Goal: Communication & Community: Answer question/provide support

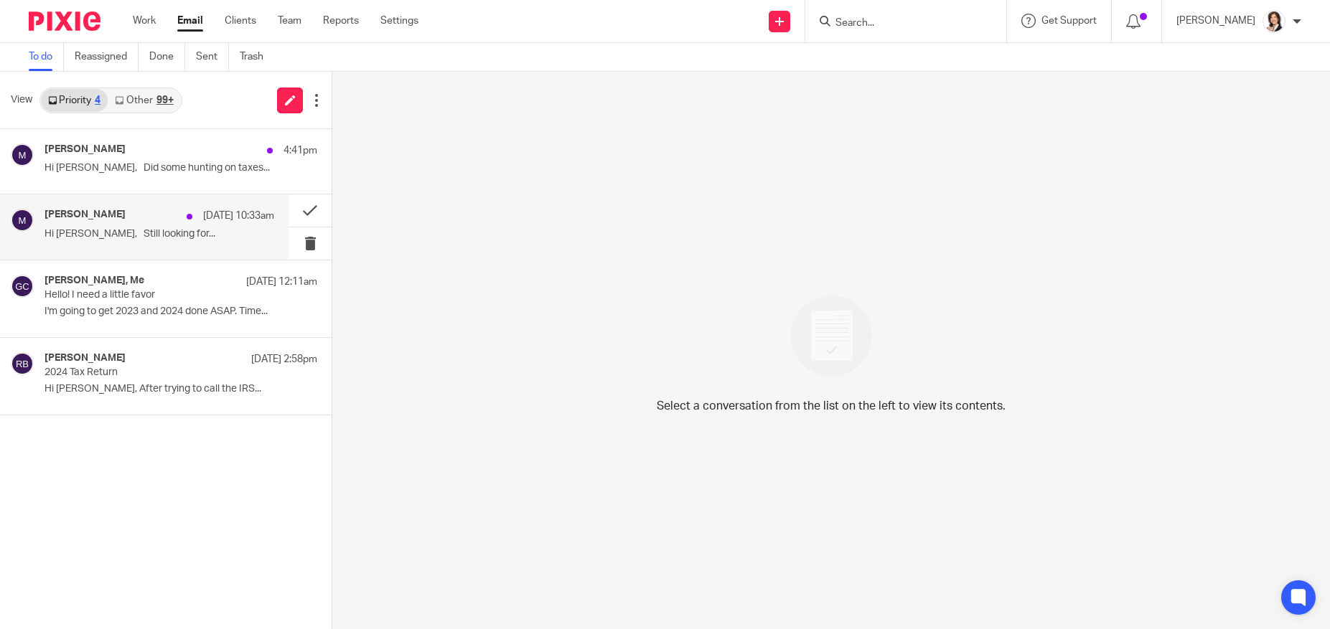
click at [66, 220] on h4 "[PERSON_NAME]" at bounding box center [84, 215] width 81 height 12
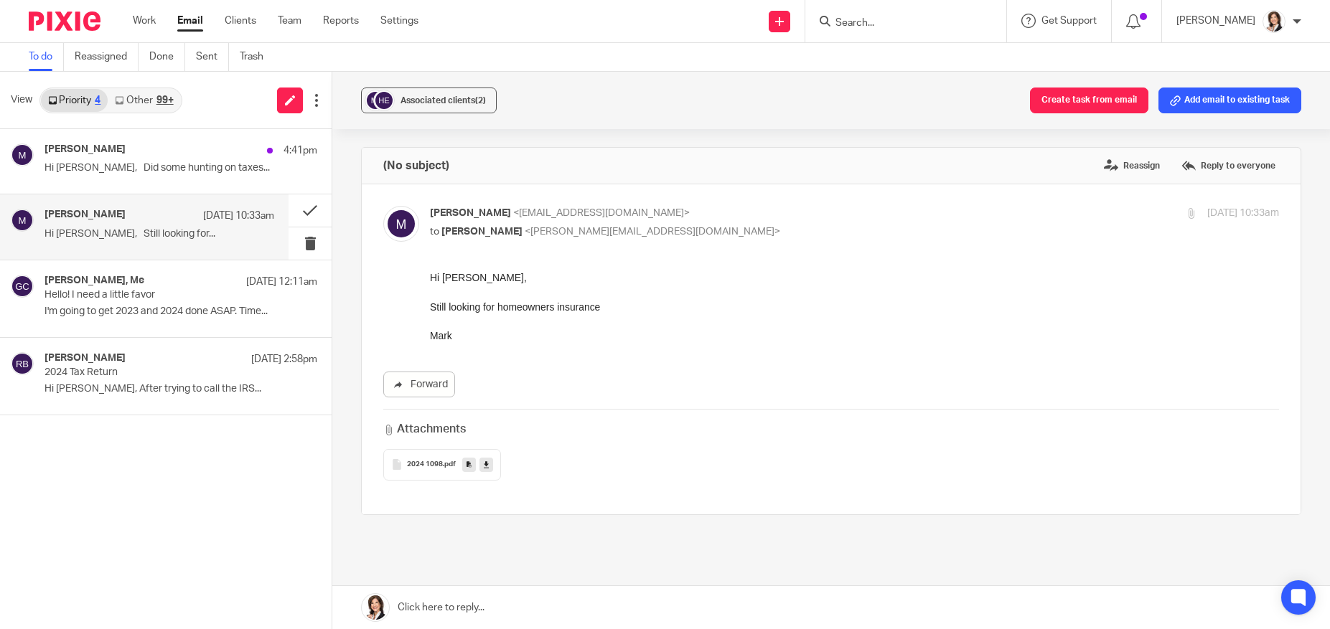
click at [484, 466] on icon at bounding box center [486, 464] width 5 height 11
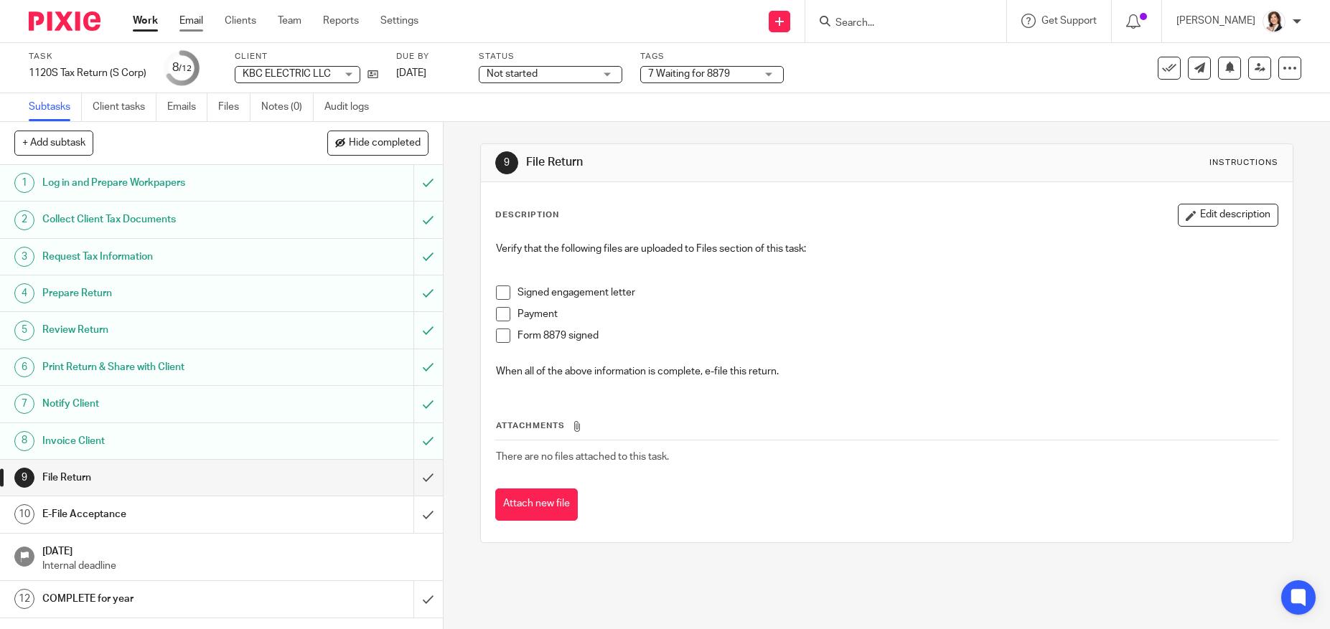
click at [200, 19] on link "Email" at bounding box center [191, 21] width 24 height 14
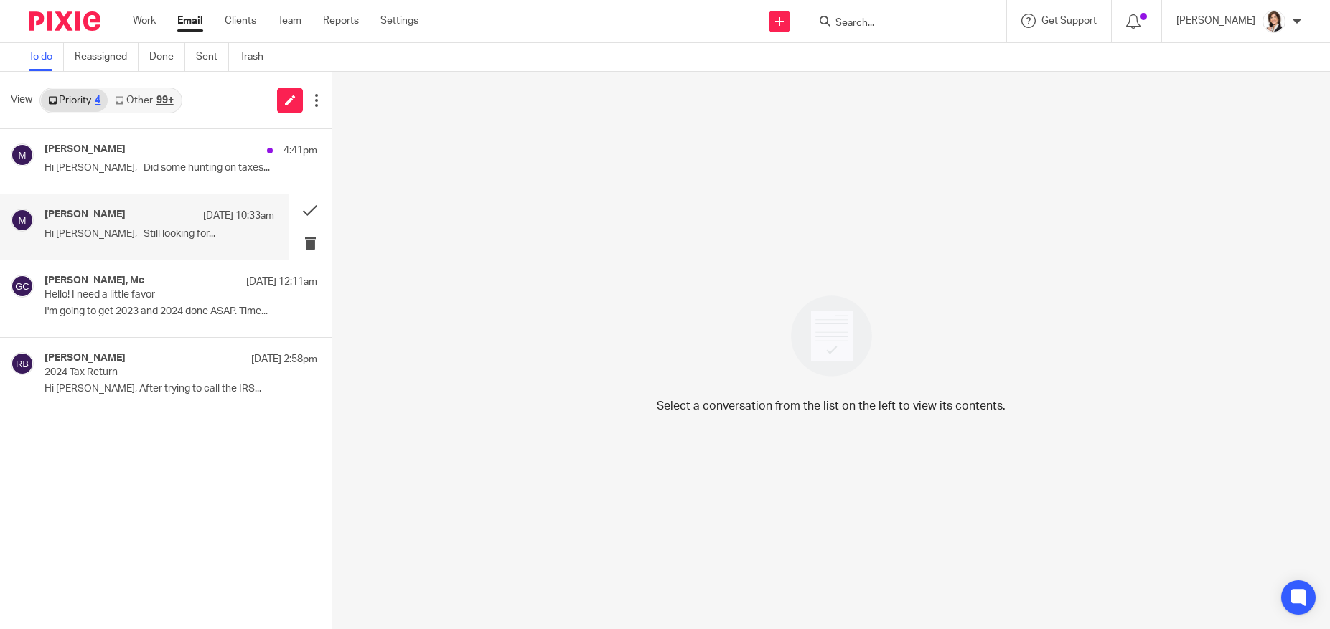
click at [134, 225] on div "[PERSON_NAME] [DATE] 10:33am Hi [PERSON_NAME], Still looking for..." at bounding box center [159, 227] width 230 height 36
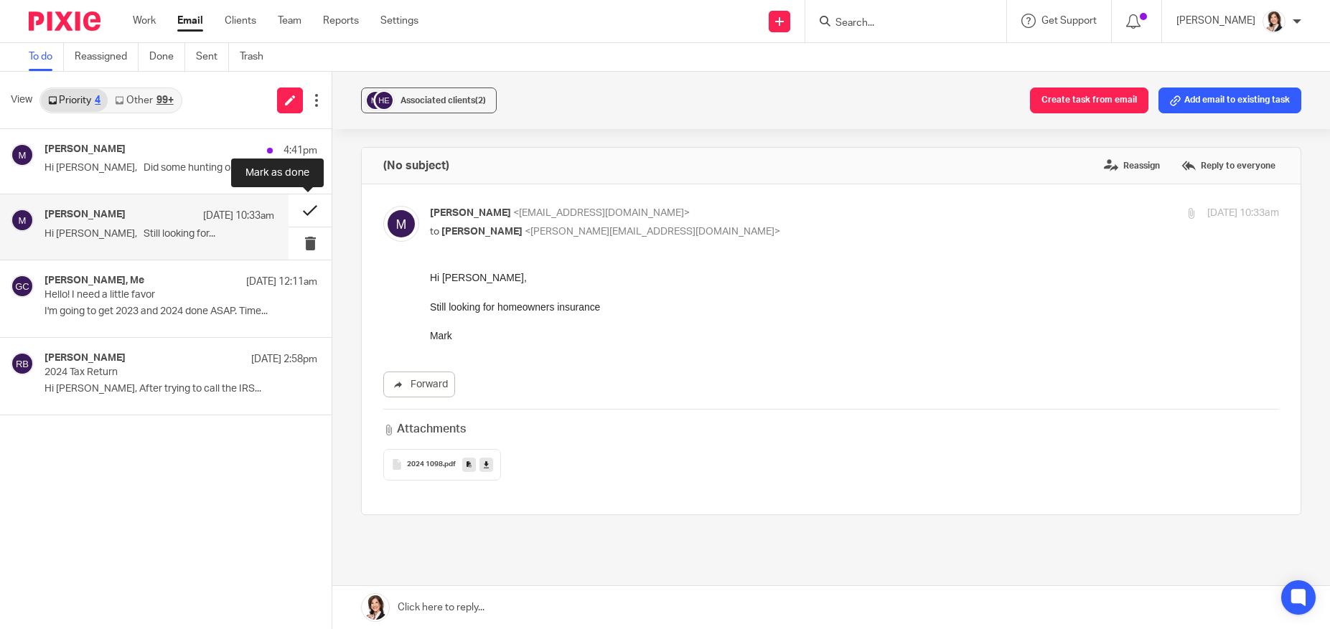
click at [301, 211] on button at bounding box center [309, 210] width 43 height 32
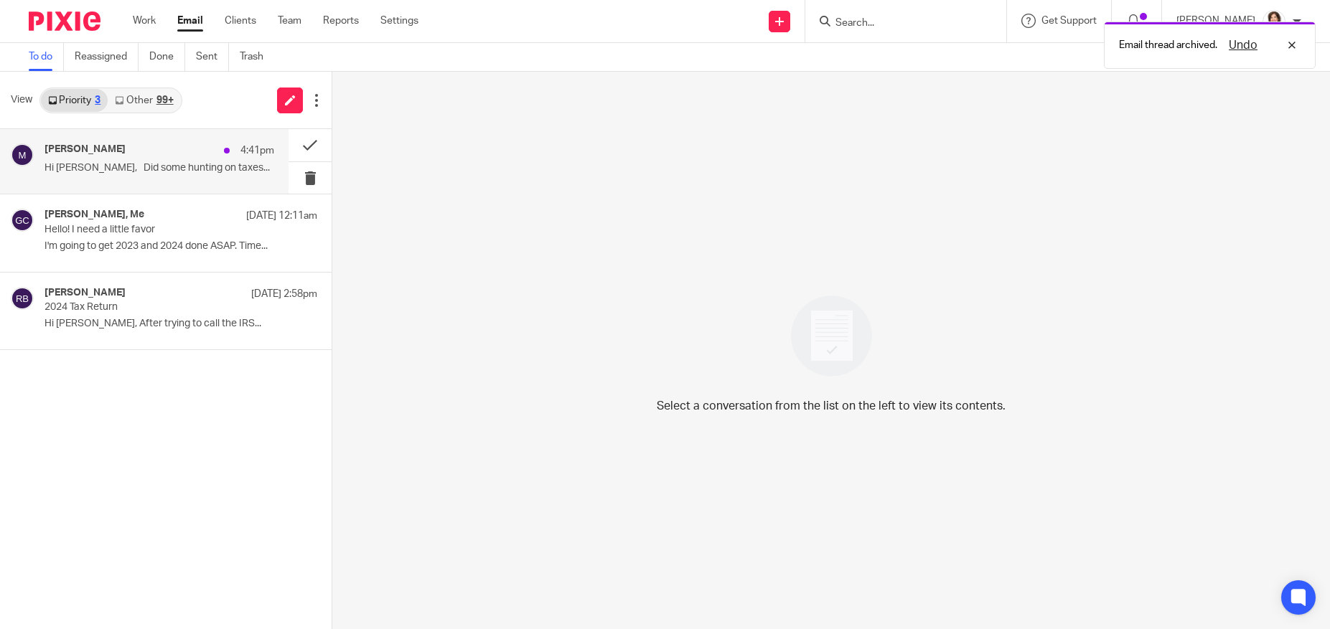
click at [123, 164] on p "Hi [PERSON_NAME], Did some hunting on taxes..." at bounding box center [159, 168] width 230 height 12
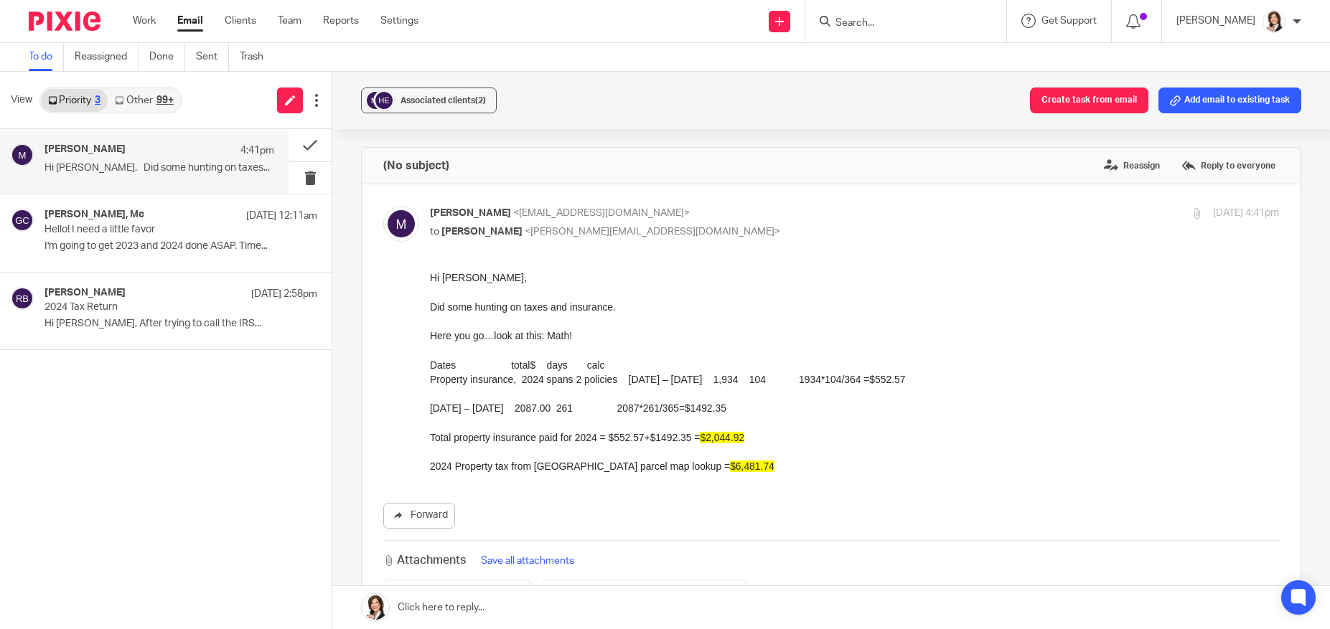
click at [490, 601] on link at bounding box center [830, 607] width 997 height 43
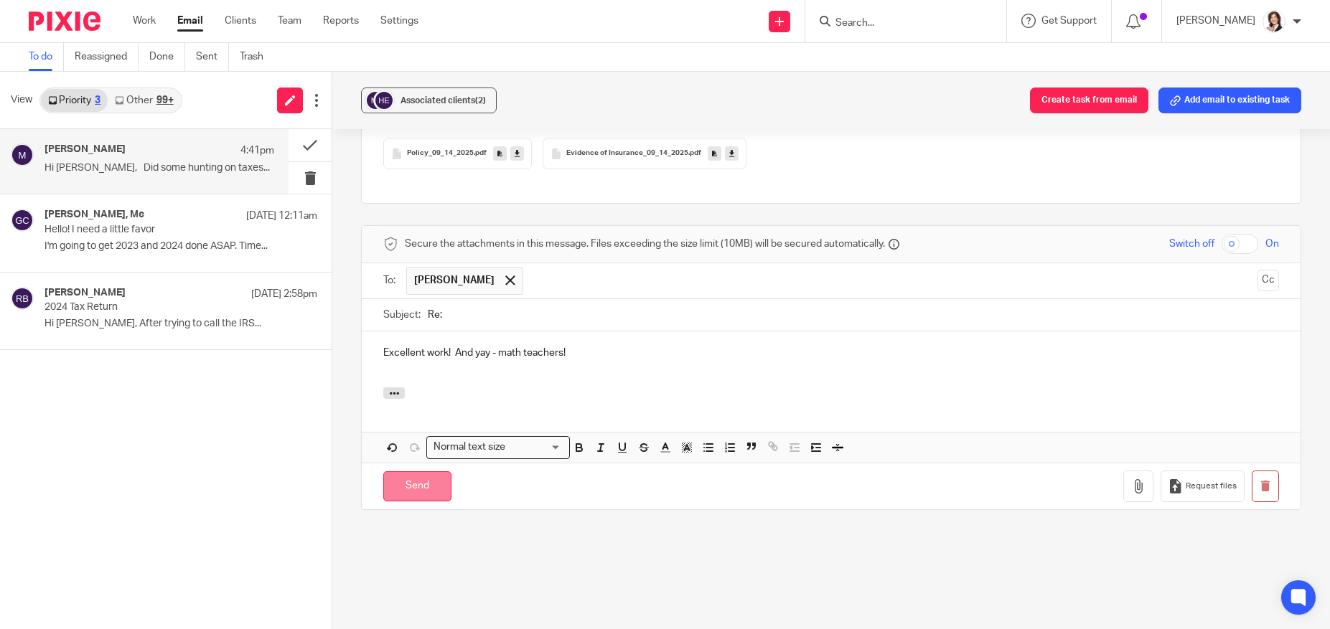
click at [423, 471] on input "Send" at bounding box center [417, 486] width 68 height 31
click at [306, 141] on button at bounding box center [309, 145] width 43 height 32
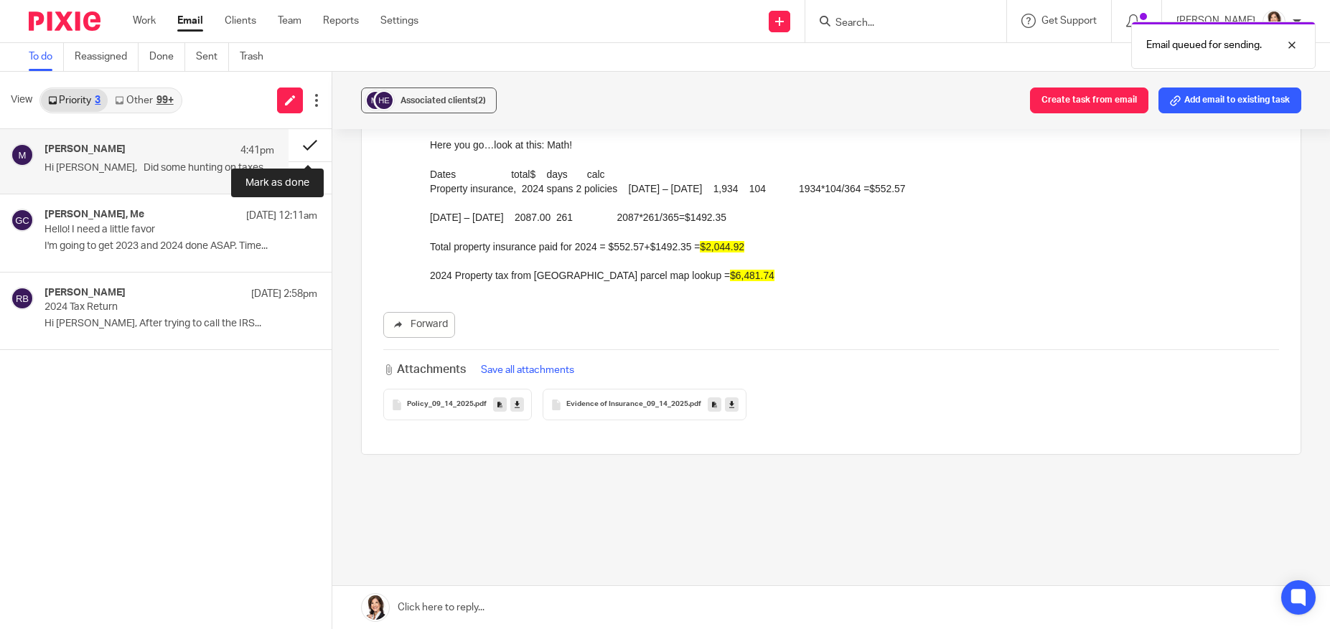
click at [310, 147] on button at bounding box center [309, 145] width 43 height 32
